Goal: Information Seeking & Learning: Learn about a topic

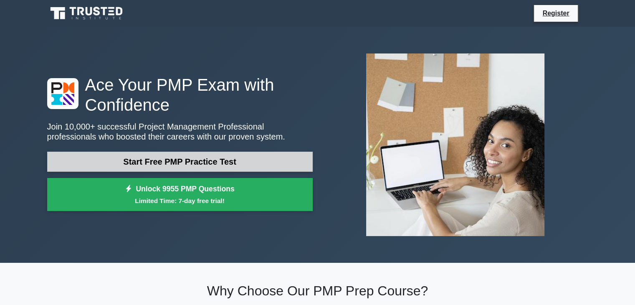
click at [250, 169] on link "Start Free PMP Practice Test" at bounding box center [179, 162] width 265 height 20
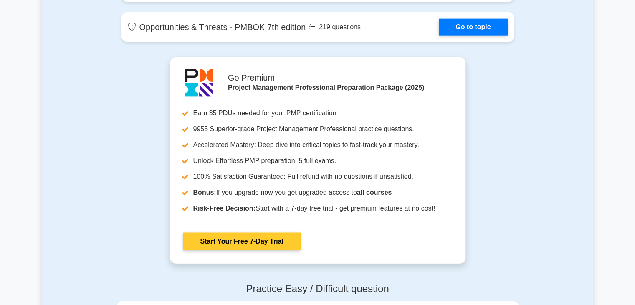
scroll to position [2296, 0]
